Goal: Find specific page/section: Find specific page/section

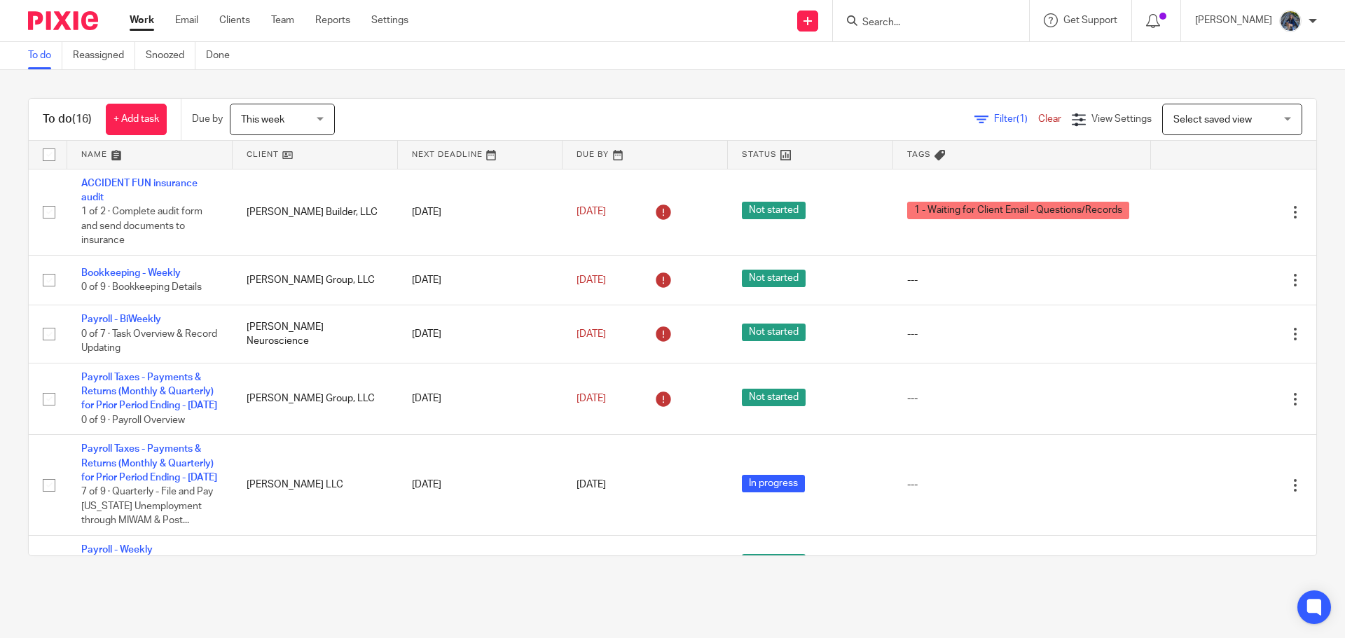
scroll to position [560, 0]
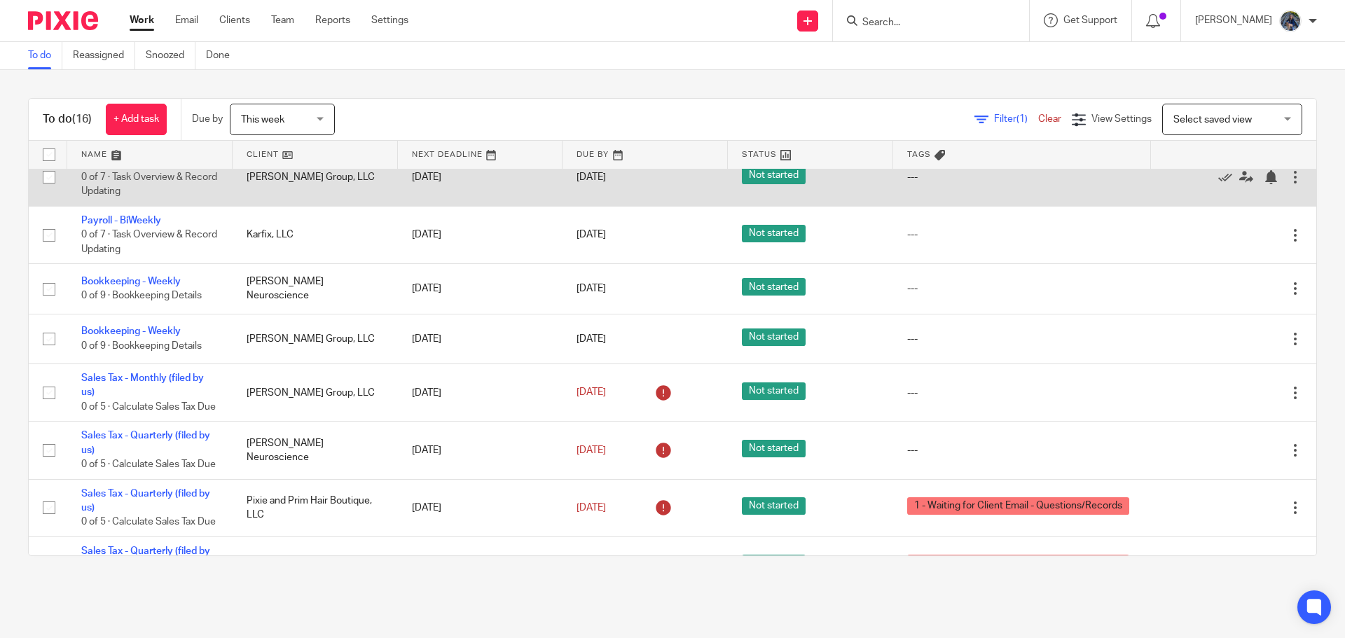
click at [134, 167] on link "Payroll - BiWeekly" at bounding box center [121, 163] width 80 height 10
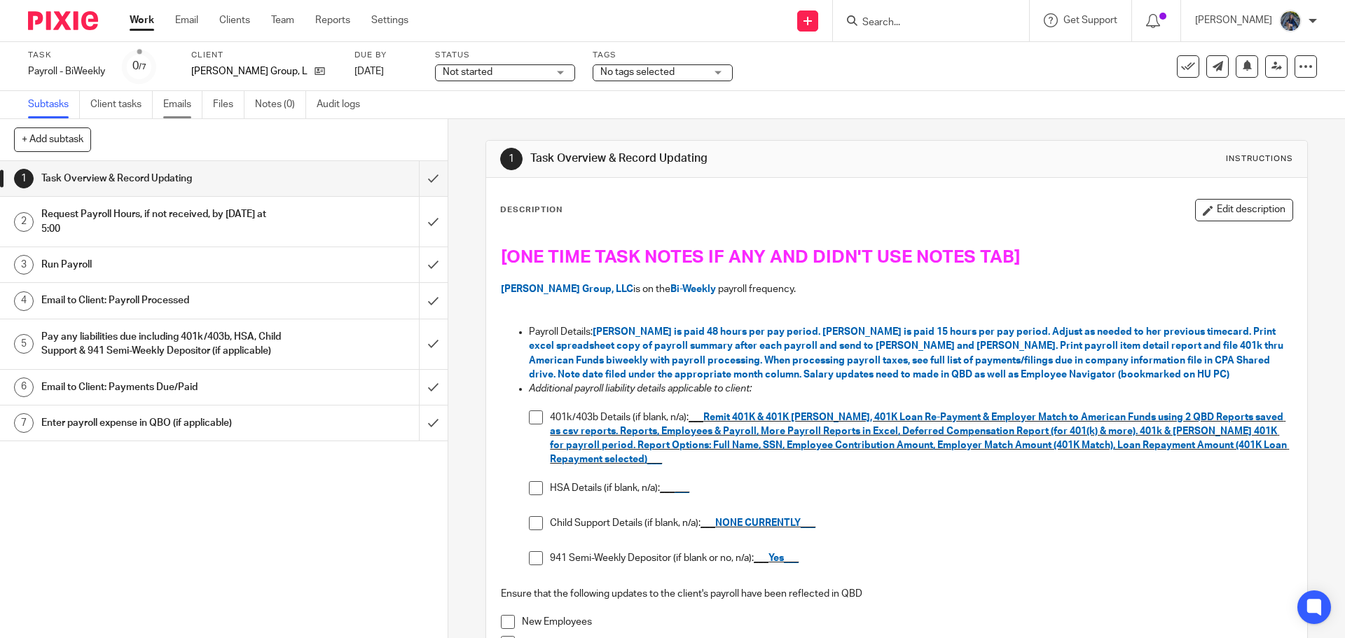
click at [184, 103] on link "Emails" at bounding box center [182, 104] width 39 height 27
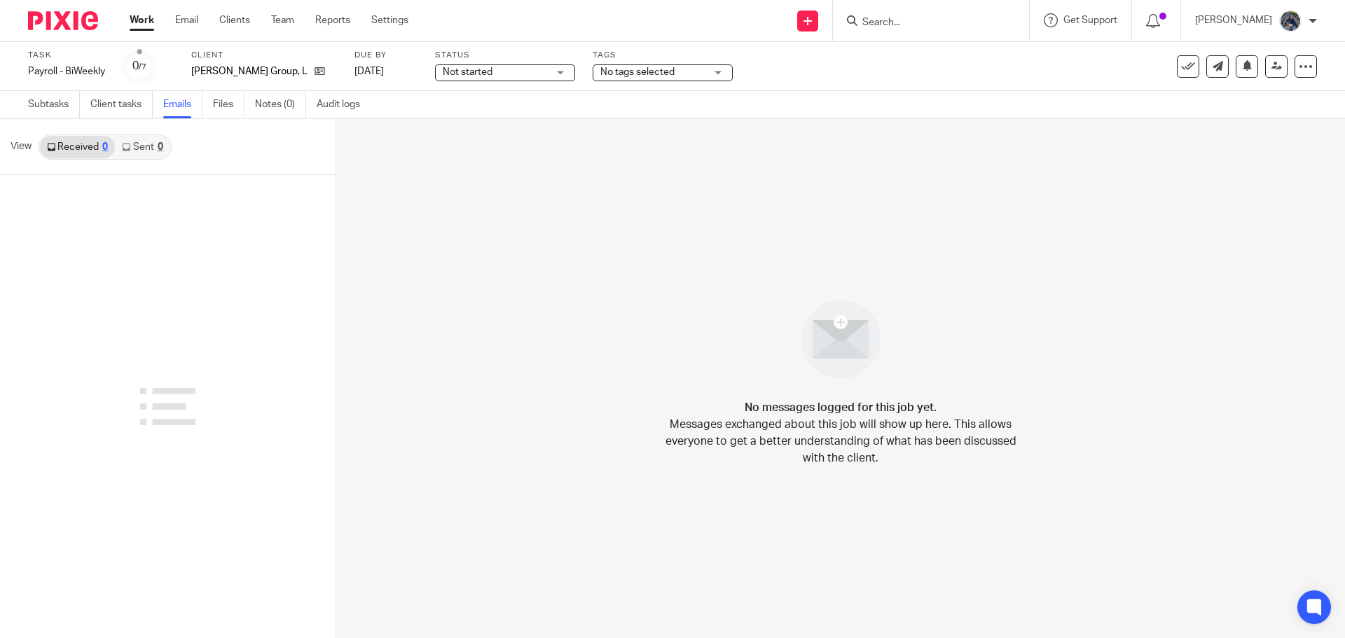
click at [885, 16] on div at bounding box center [928, 21] width 163 height 18
click at [899, 18] on input "Search" at bounding box center [924, 23] width 126 height 13
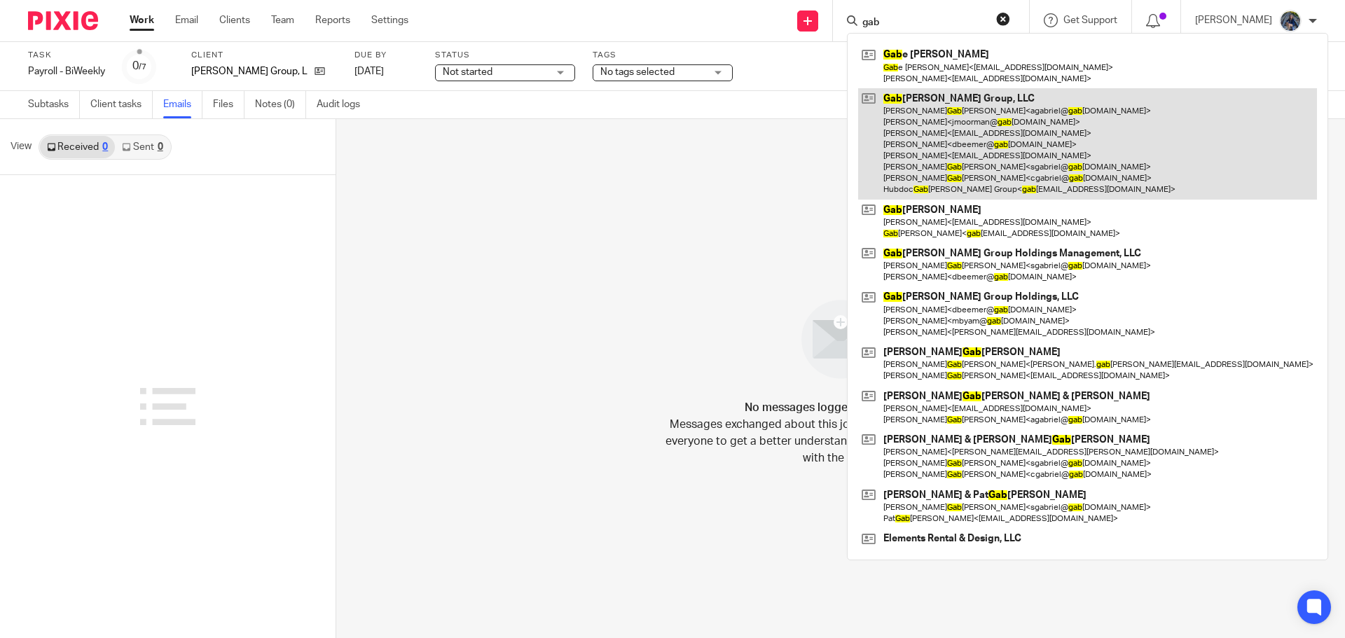
type input "gab"
click at [938, 110] on link at bounding box center [1087, 143] width 459 height 111
